Goal: Contribute content: Add original content to the website for others to see

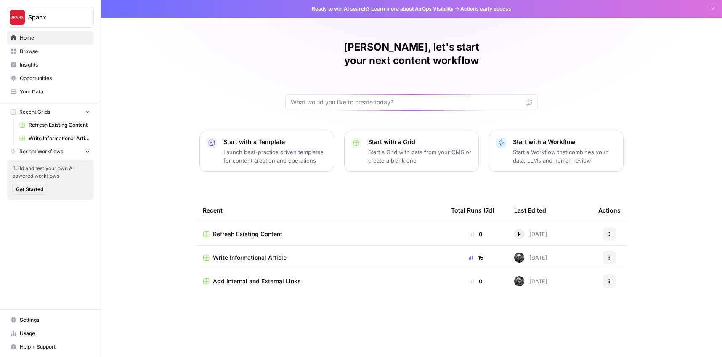
click at [48, 136] on span "Write Informational Article" at bounding box center [59, 139] width 61 height 8
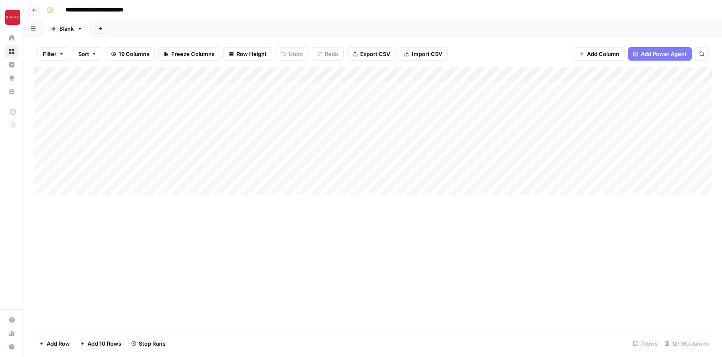
click at [283, 74] on div "Add Column" at bounding box center [373, 131] width 678 height 128
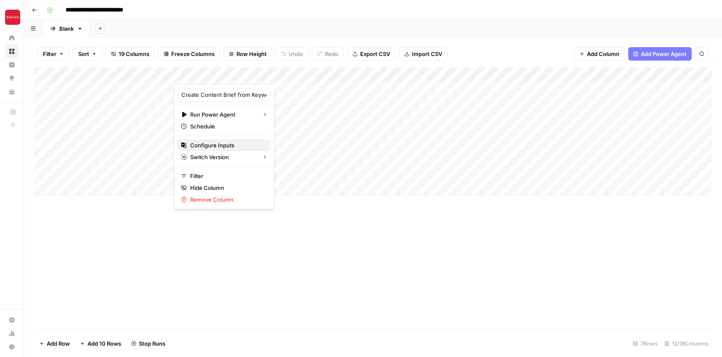
click at [225, 143] on span "Configure Inputs" at bounding box center [227, 145] width 74 height 8
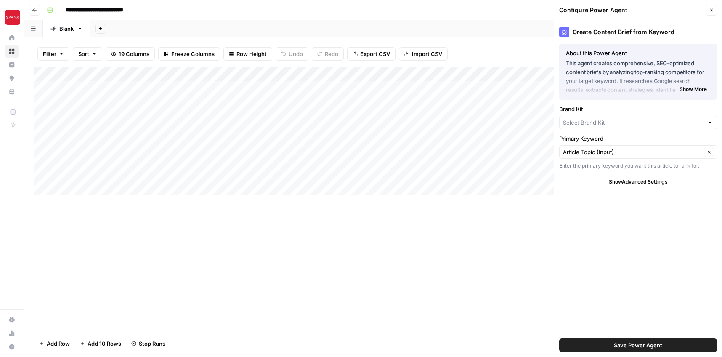
type input "SPANX"
click at [494, 262] on div "Add Column" at bounding box center [373, 198] width 678 height 262
click at [710, 12] on icon "button" at bounding box center [711, 10] width 5 height 5
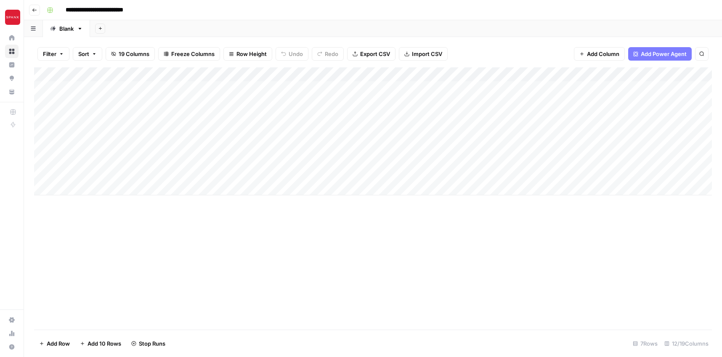
click at [282, 72] on div "Add Column" at bounding box center [373, 131] width 678 height 128
click at [282, 264] on div "Add Column" at bounding box center [373, 198] width 678 height 262
click at [282, 75] on div "Add Column" at bounding box center [373, 131] width 678 height 128
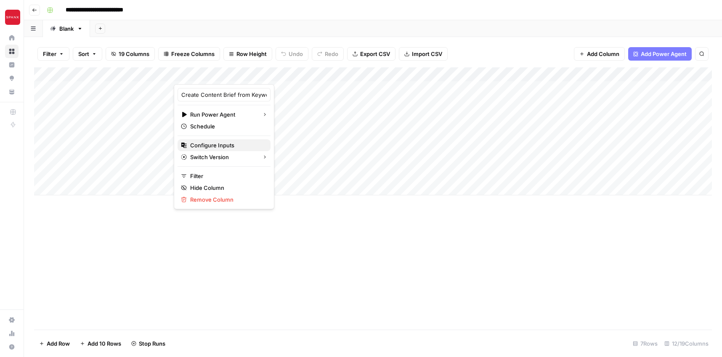
click at [221, 146] on span "Configure Inputs" at bounding box center [227, 145] width 74 height 8
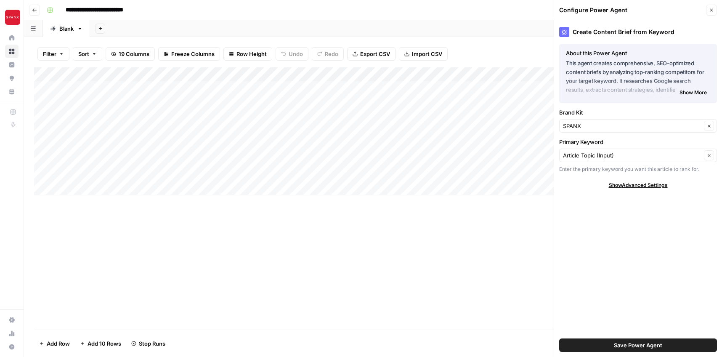
click at [618, 130] on div "SPANX Clear" at bounding box center [638, 125] width 158 height 13
type input "SPANX"
click at [490, 237] on div "Add Column" at bounding box center [373, 198] width 678 height 262
click at [371, 77] on div "Add Column" at bounding box center [373, 131] width 678 height 128
click at [330, 283] on div "Add Column" at bounding box center [373, 198] width 678 height 262
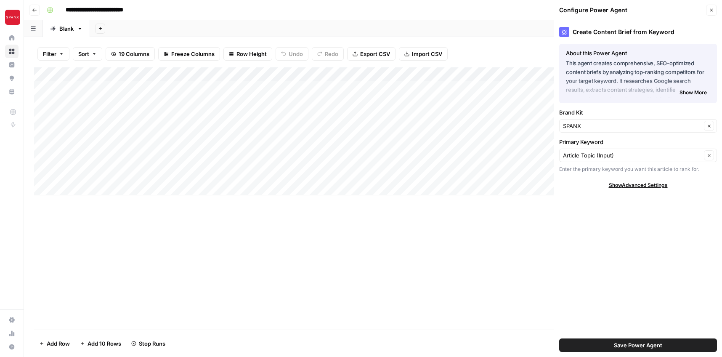
click at [341, 227] on div "Add Column" at bounding box center [373, 198] width 678 height 262
click at [339, 91] on div "Add Column" at bounding box center [373, 131] width 678 height 128
click at [367, 88] on div "Add Column" at bounding box center [373, 131] width 678 height 128
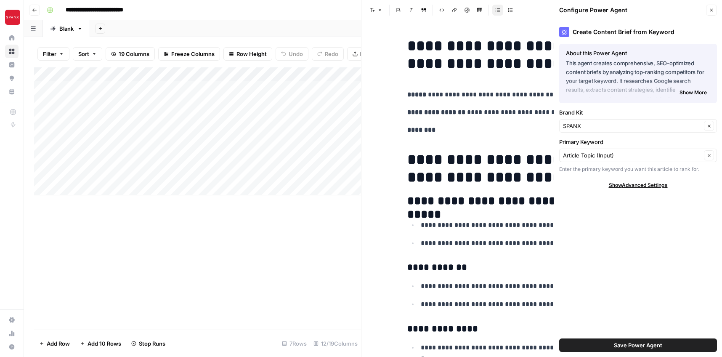
click at [712, 11] on icon "button" at bounding box center [711, 10] width 5 height 5
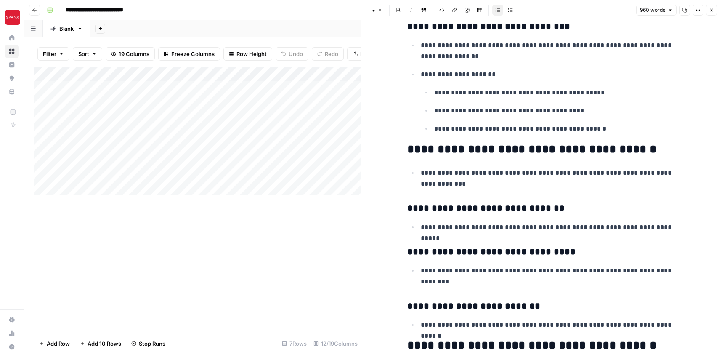
scroll to position [371, 0]
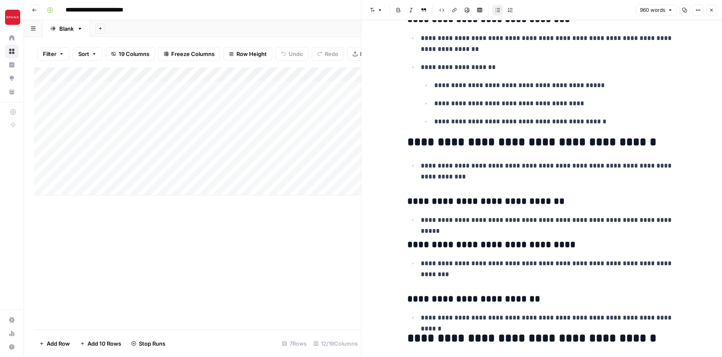
click at [584, 144] on h2 "**********" at bounding box center [541, 141] width 269 height 13
click at [576, 177] on p "**********" at bounding box center [549, 171] width 256 height 22
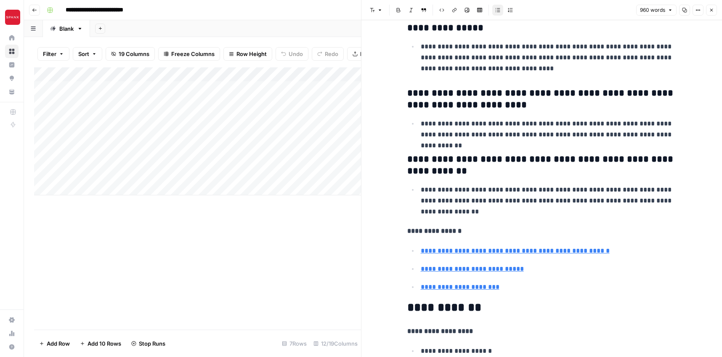
scroll to position [2333, 0]
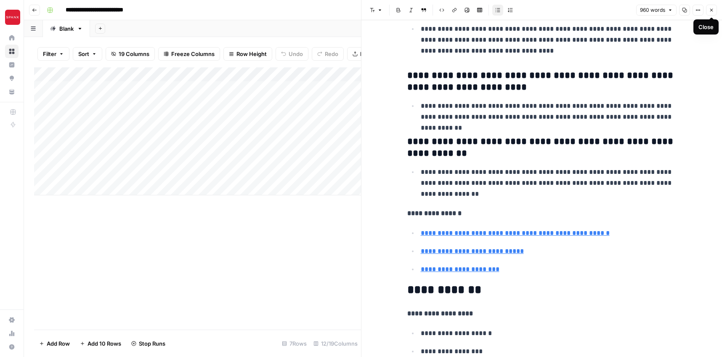
click at [711, 10] on icon "button" at bounding box center [711, 10] width 3 height 3
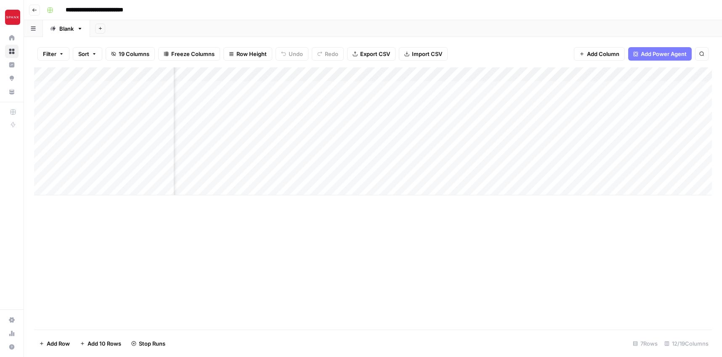
scroll to position [0, 168]
click at [429, 88] on div "Add Column" at bounding box center [373, 131] width 678 height 128
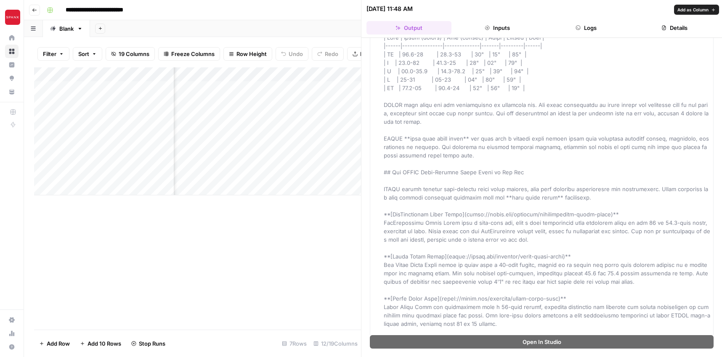
scroll to position [915, 0]
click at [293, 270] on div "Add Column" at bounding box center [197, 198] width 327 height 262
click at [708, 13] on button "Close" at bounding box center [711, 8] width 11 height 11
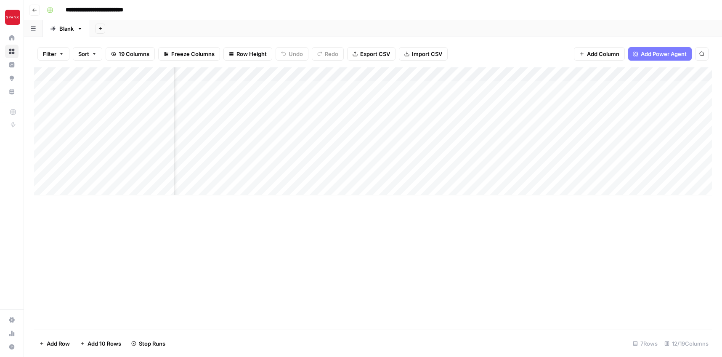
scroll to position [0, 249]
click at [492, 89] on div "Add Column" at bounding box center [373, 131] width 678 height 128
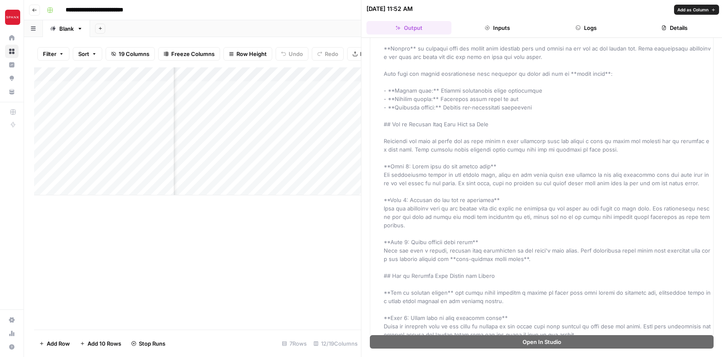
scroll to position [186, 0]
click at [712, 9] on icon "button" at bounding box center [711, 8] width 5 height 5
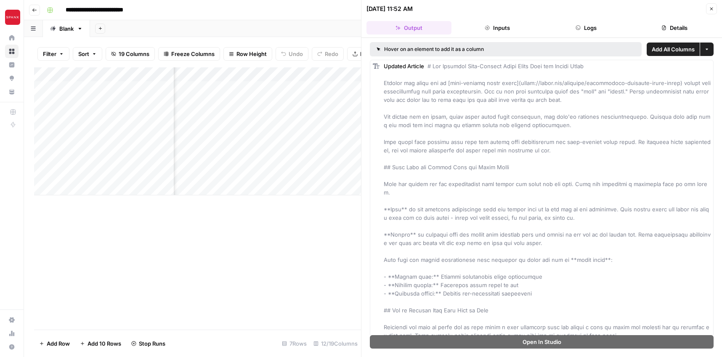
click at [293, 225] on div "Add Column" at bounding box center [197, 198] width 327 height 262
click at [706, 10] on button "Close" at bounding box center [711, 8] width 11 height 11
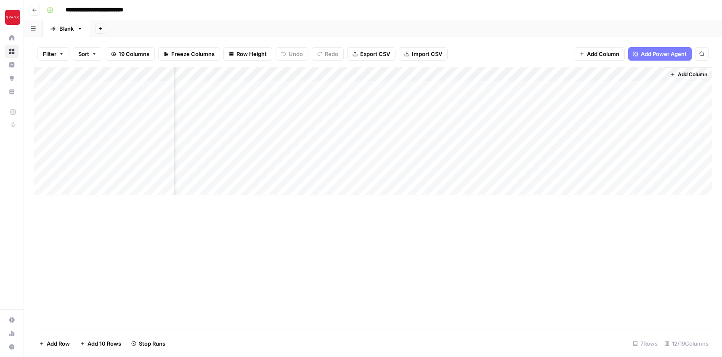
scroll to position [0, 673]
click at [495, 88] on div "Add Column" at bounding box center [373, 131] width 678 height 128
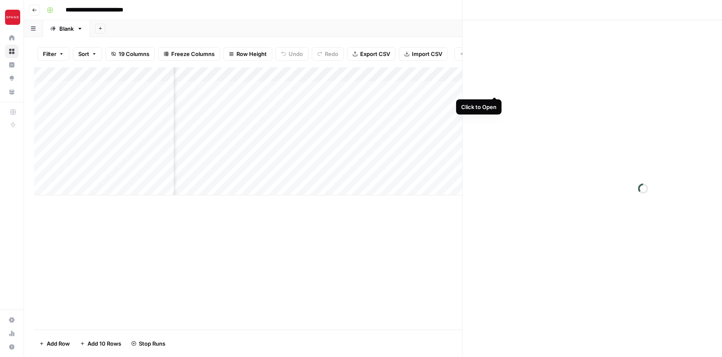
scroll to position [0, 668]
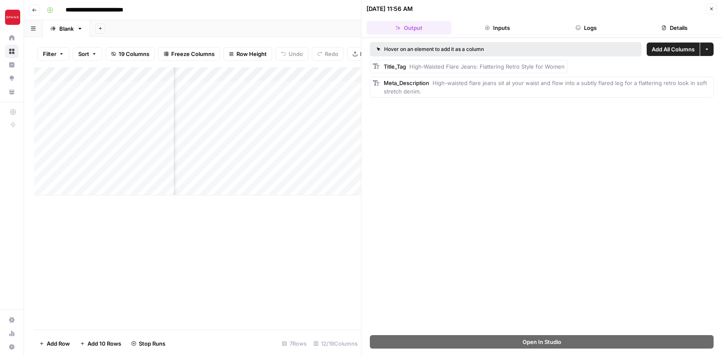
click at [326, 232] on div "Add Column" at bounding box center [197, 198] width 327 height 262
click at [713, 7] on icon "button" at bounding box center [711, 8] width 5 height 5
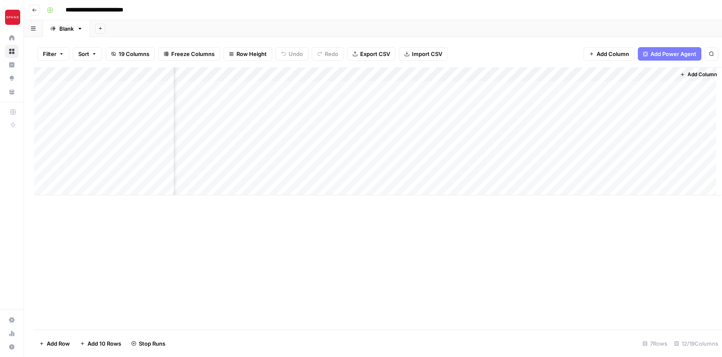
scroll to position [0, 663]
click at [577, 87] on div "Add Column" at bounding box center [373, 131] width 678 height 128
click at [625, 87] on div "Add Column" at bounding box center [373, 131] width 678 height 128
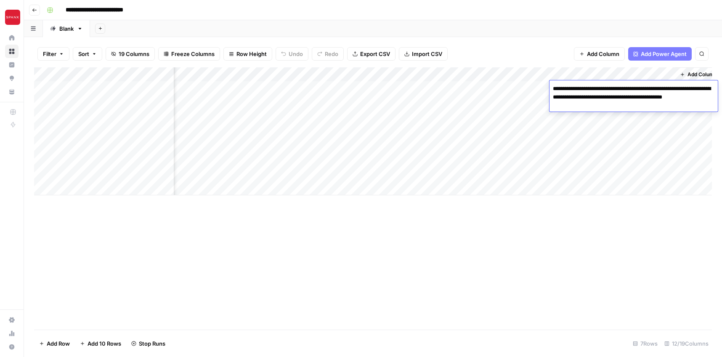
click at [625, 87] on textarea "**********" at bounding box center [633, 97] width 168 height 29
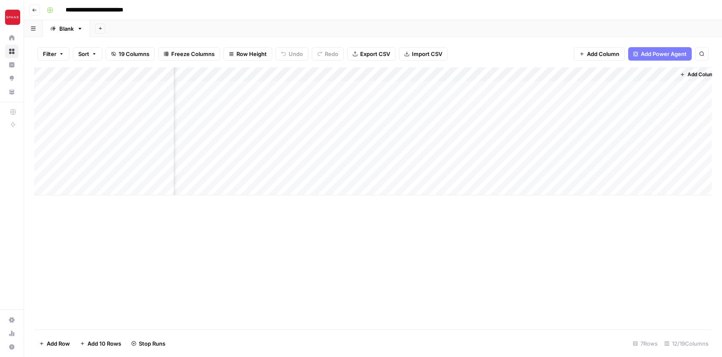
click at [497, 244] on div "Add Column" at bounding box center [373, 198] width 678 height 262
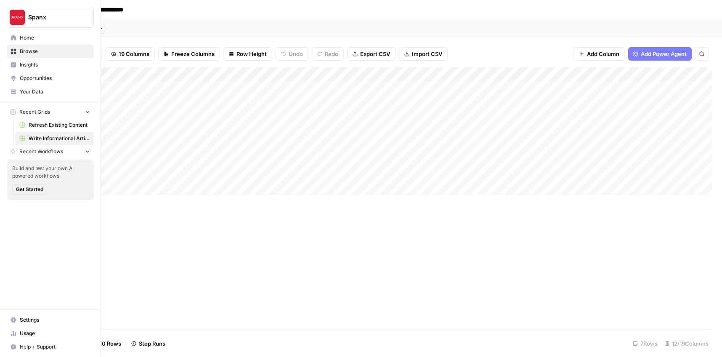
click at [39, 123] on span "Refresh Existing Content" at bounding box center [59, 125] width 61 height 8
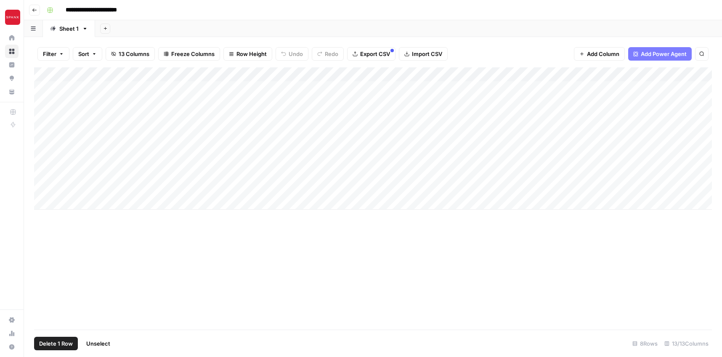
click at [42, 87] on div "Add Column" at bounding box center [373, 138] width 678 height 142
click at [42, 103] on div "Add Column" at bounding box center [373, 138] width 678 height 142
click at [42, 117] on div "Add Column" at bounding box center [373, 138] width 678 height 142
click at [43, 132] on div "Add Column" at bounding box center [373, 138] width 678 height 142
click at [43, 148] on div "Add Column" at bounding box center [373, 138] width 678 height 142
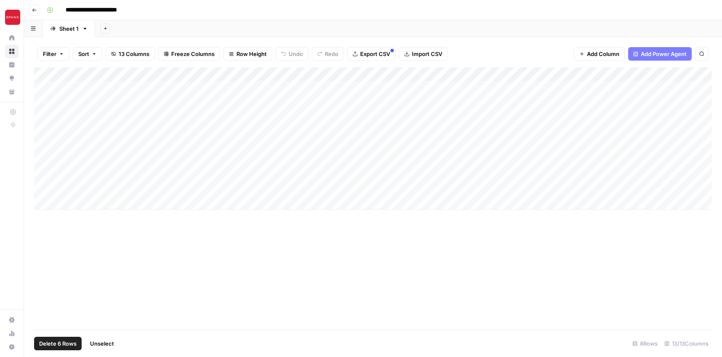
click at [41, 159] on div "Add Column" at bounding box center [373, 138] width 678 height 142
click at [42, 175] on div "Add Column" at bounding box center [373, 138] width 678 height 142
click at [36, 30] on button "button" at bounding box center [33, 28] width 19 height 16
click at [61, 53] on icon "button" at bounding box center [61, 53] width 3 height 1
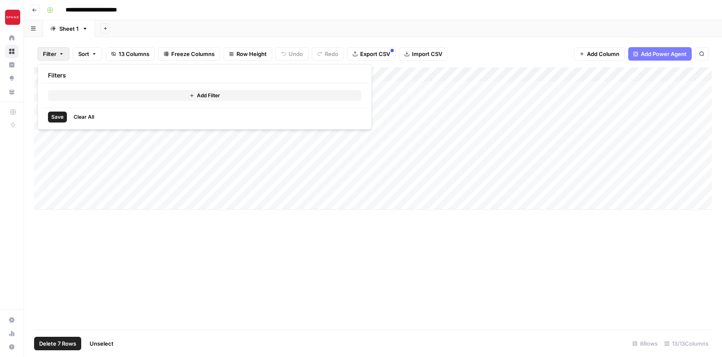
click at [114, 250] on div "Add Column" at bounding box center [373, 198] width 678 height 262
click at [39, 173] on div "Add Column" at bounding box center [373, 138] width 678 height 142
click at [42, 157] on div "Add Column" at bounding box center [373, 138] width 678 height 142
click at [43, 141] on div "Add Column" at bounding box center [373, 138] width 678 height 142
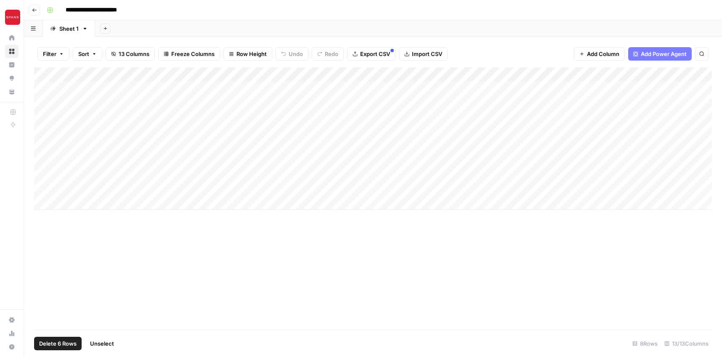
click at [43, 128] on div "Add Column" at bounding box center [373, 138] width 678 height 142
click at [41, 145] on div "Add Column" at bounding box center [373, 138] width 678 height 142
click at [45, 172] on div "Add Column" at bounding box center [373, 138] width 678 height 142
click at [44, 114] on div "Add Column" at bounding box center [373, 138] width 678 height 142
click at [44, 98] on div "Add Column" at bounding box center [373, 138] width 678 height 142
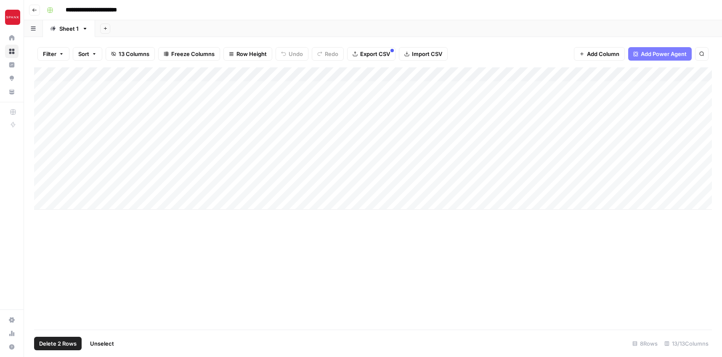
click at [43, 86] on div "Add Column" at bounding box center [373, 138] width 678 height 142
click at [37, 85] on div "Add Column" at bounding box center [373, 138] width 678 height 142
click at [44, 102] on div "Add Column" at bounding box center [373, 138] width 678 height 142
click at [36, 102] on div "Add Column" at bounding box center [373, 138] width 678 height 142
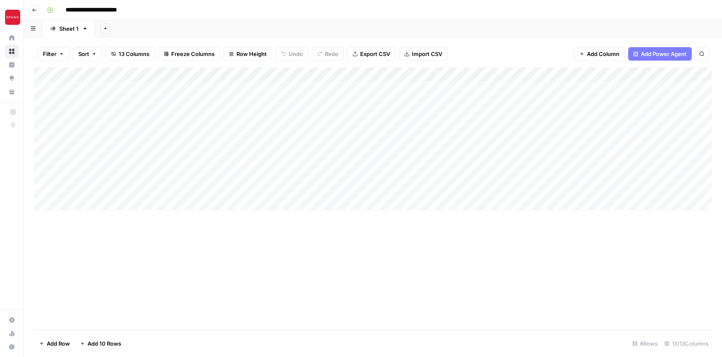
click at [47, 103] on div "Add Column" at bounding box center [373, 138] width 678 height 142
click at [38, 102] on div "Add Column" at bounding box center [373, 138] width 678 height 142
click at [42, 85] on div "Add Column" at bounding box center [373, 138] width 678 height 142
click at [42, 117] on div "Add Column" at bounding box center [373, 138] width 678 height 142
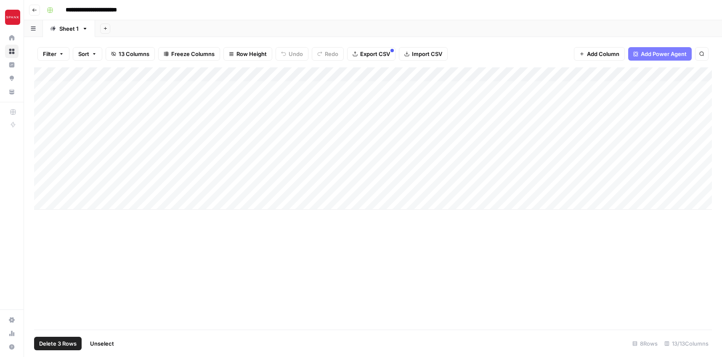
click at [42, 135] on div "Add Column" at bounding box center [373, 138] width 678 height 142
click at [43, 147] on div "Add Column" at bounding box center [373, 138] width 678 height 142
click at [43, 158] on div "Add Column" at bounding box center [373, 138] width 678 height 142
click at [43, 171] on div "Add Column" at bounding box center [373, 138] width 678 height 142
click at [60, 342] on span "Delete 7 Rows" at bounding box center [57, 343] width 37 height 8
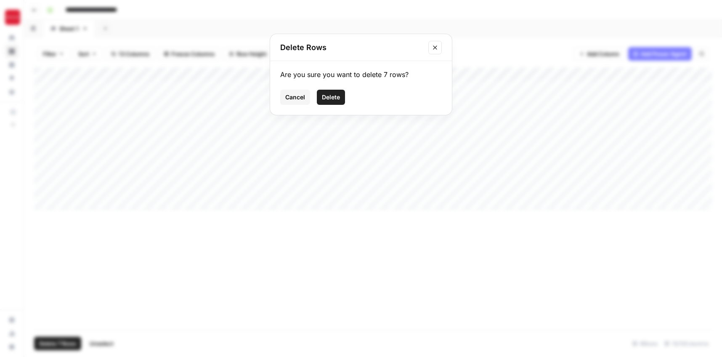
click at [336, 100] on span "Delete" at bounding box center [331, 97] width 18 height 8
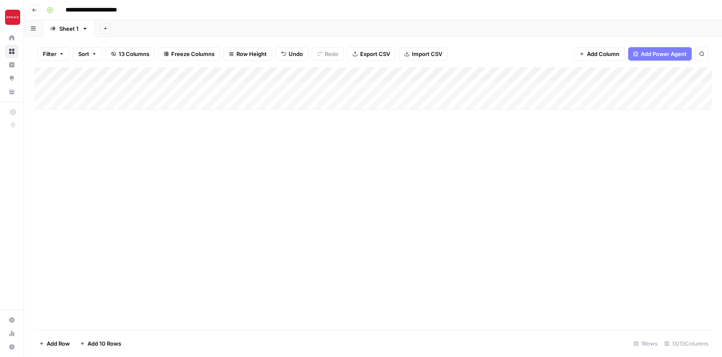
click at [85, 89] on div "Add Column" at bounding box center [373, 88] width 678 height 42
type input "**********"
click at [183, 151] on div "Add Column" at bounding box center [373, 198] width 678 height 262
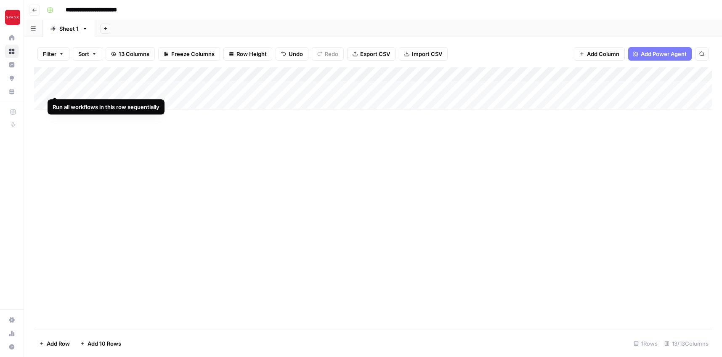
click at [55, 87] on div "Add Column" at bounding box center [373, 88] width 678 height 42
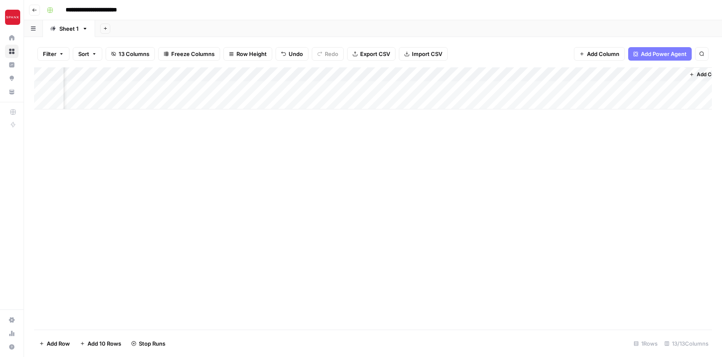
scroll to position [0, 903]
click at [670, 53] on span "Add Power Agent" at bounding box center [664, 54] width 46 height 8
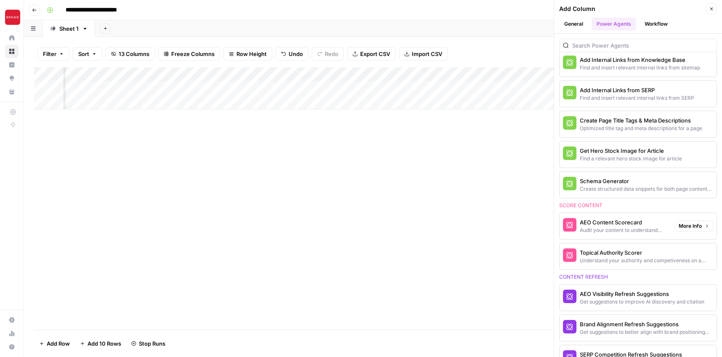
scroll to position [295, 0]
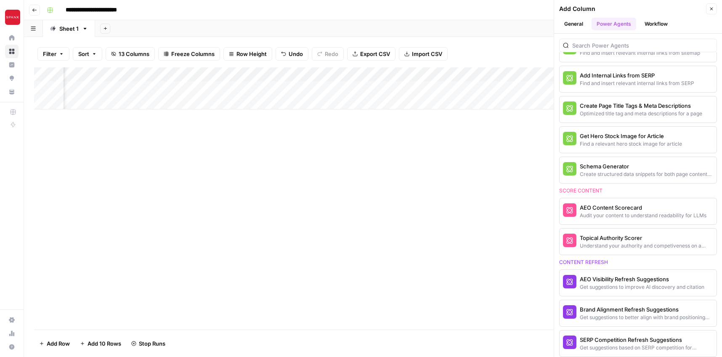
click at [483, 252] on div "Add Column" at bounding box center [373, 198] width 678 height 262
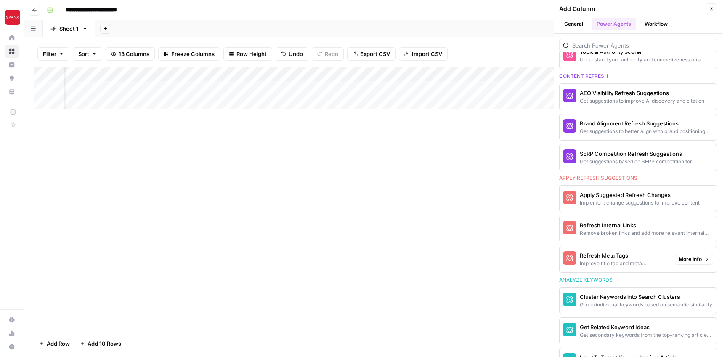
scroll to position [504, 0]
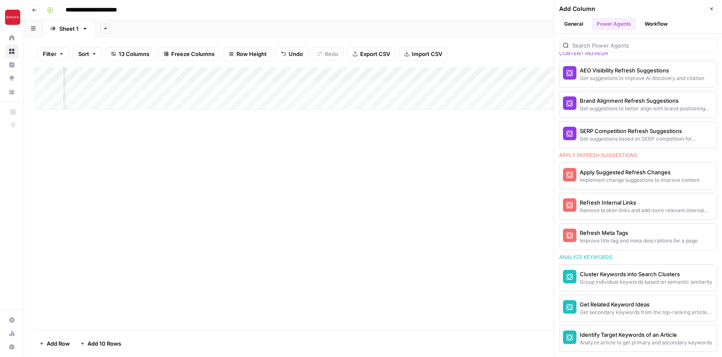
click at [401, 192] on div "Add Column" at bounding box center [373, 198] width 678 height 262
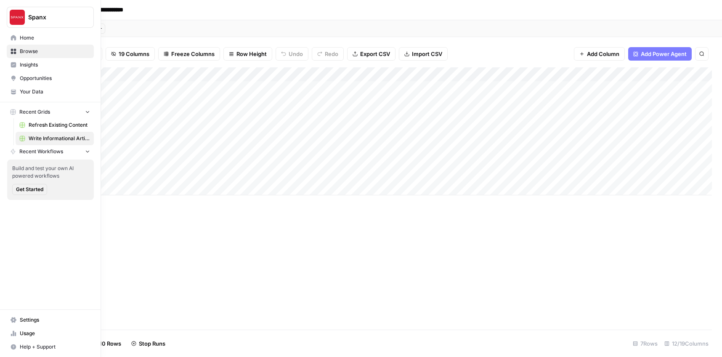
click at [13, 94] on icon at bounding box center [14, 92] width 6 height 6
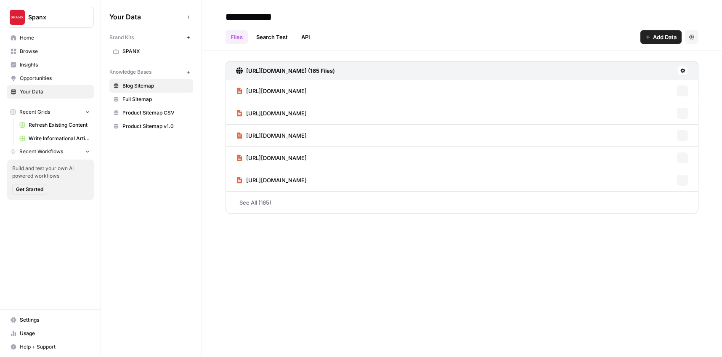
click at [36, 125] on span "Refresh Existing Content" at bounding box center [59, 125] width 61 height 8
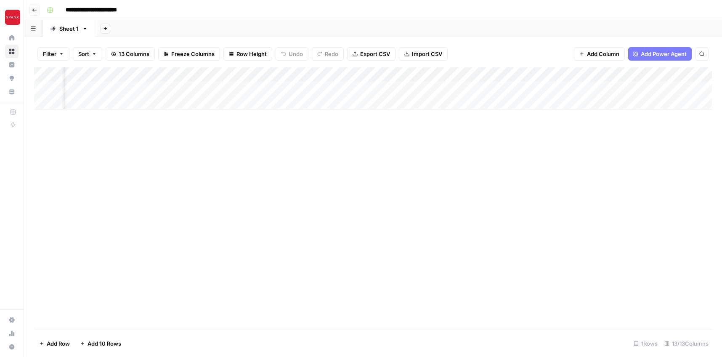
scroll to position [0, 68]
click at [421, 88] on div "Add Column" at bounding box center [373, 88] width 678 height 42
